Goal: Check status: Check status

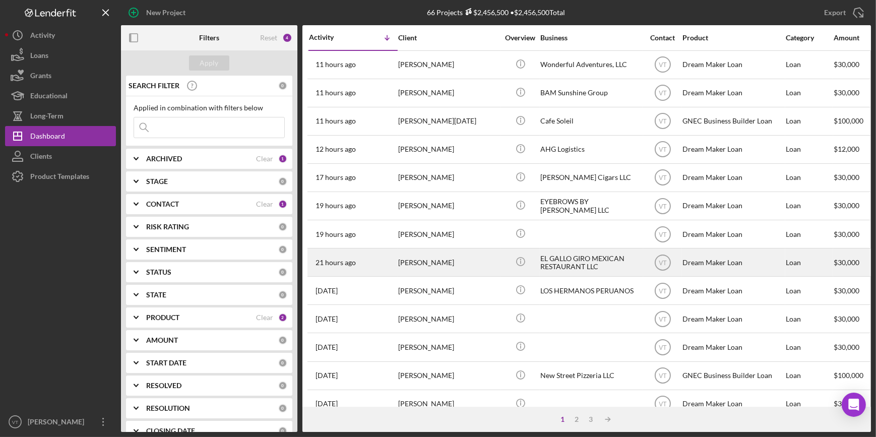
drag, startPoint x: 449, startPoint y: 266, endPoint x: 451, endPoint y: 273, distance: 8.0
click at [451, 273] on div "[PERSON_NAME]" at bounding box center [448, 262] width 101 height 27
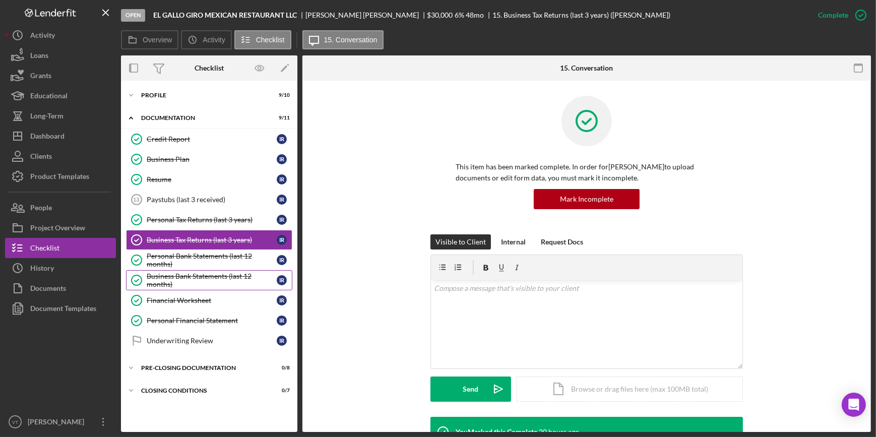
click at [148, 281] on div "Business Bank Statements (last 12 months)" at bounding box center [212, 280] width 130 height 16
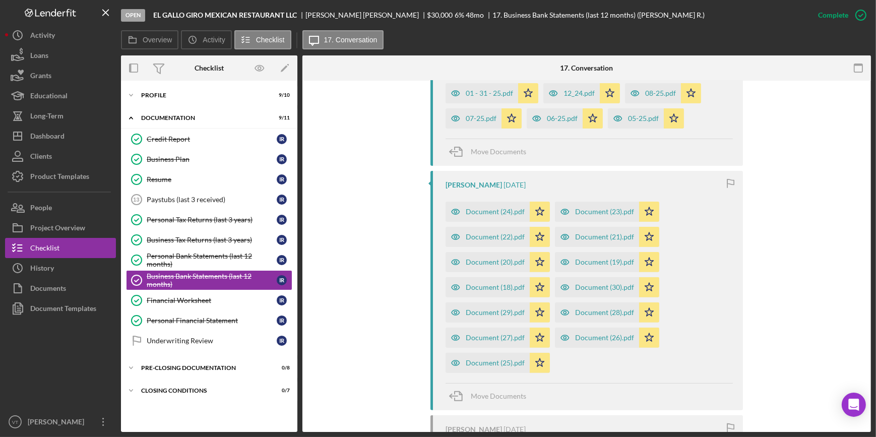
scroll to position [458, 0]
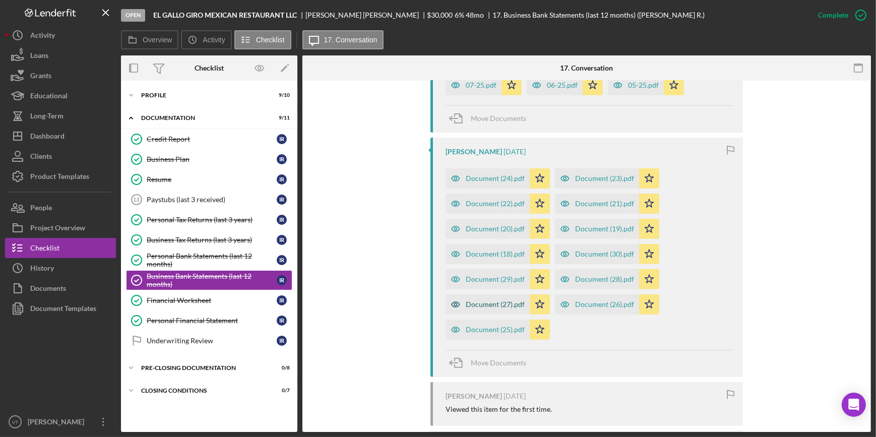
click at [481, 299] on div "Document (27).pdf" at bounding box center [487, 304] width 84 height 20
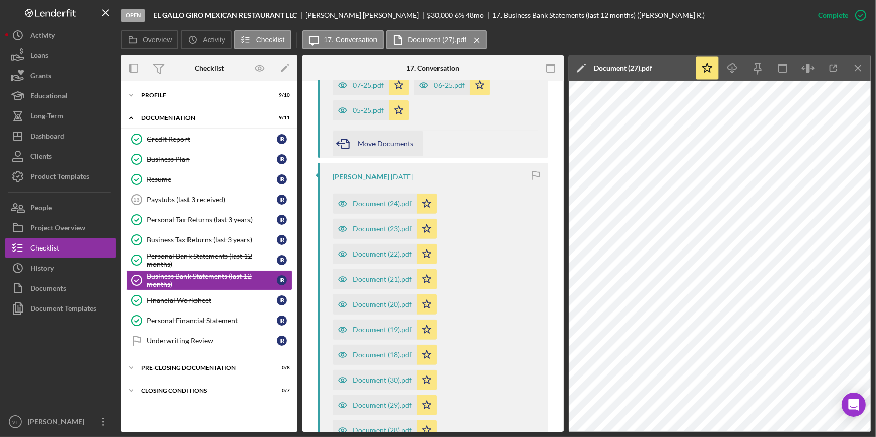
scroll to position [311, 0]
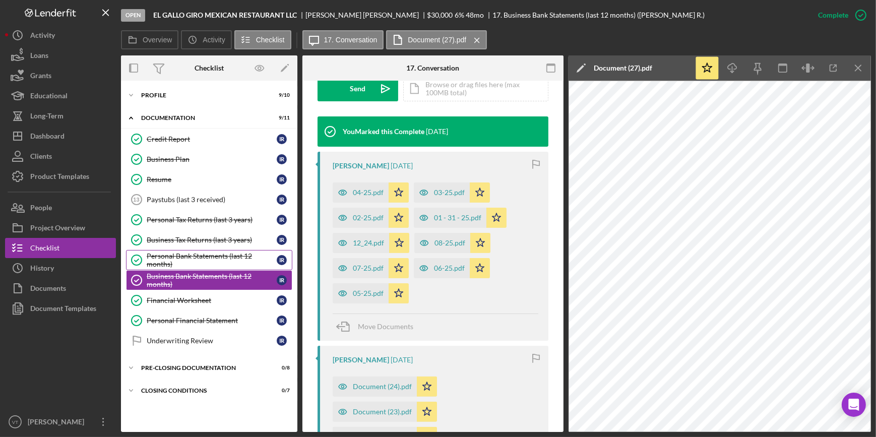
click at [169, 256] on div "Personal Bank Statements (last 12 months)" at bounding box center [212, 260] width 130 height 16
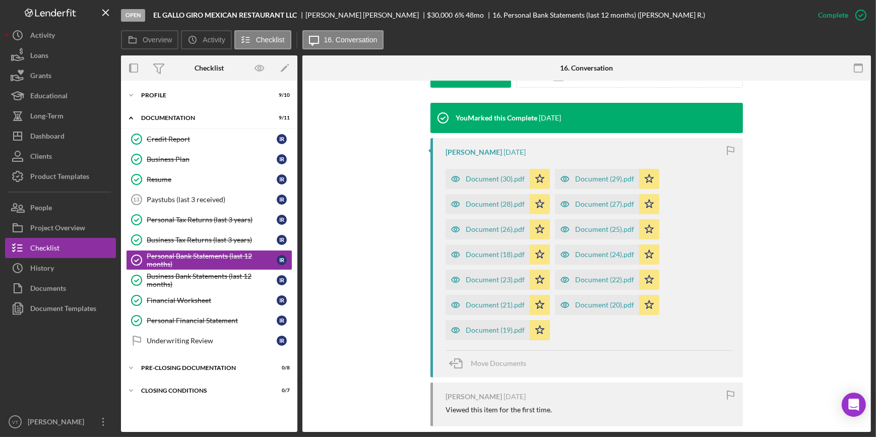
scroll to position [393, 0]
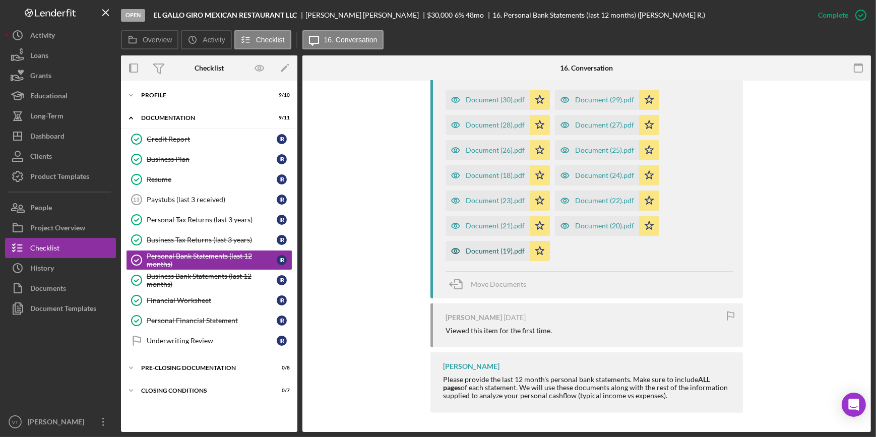
click at [517, 249] on div "Document (19).pdf" at bounding box center [495, 251] width 59 height 8
